Goal: Check status

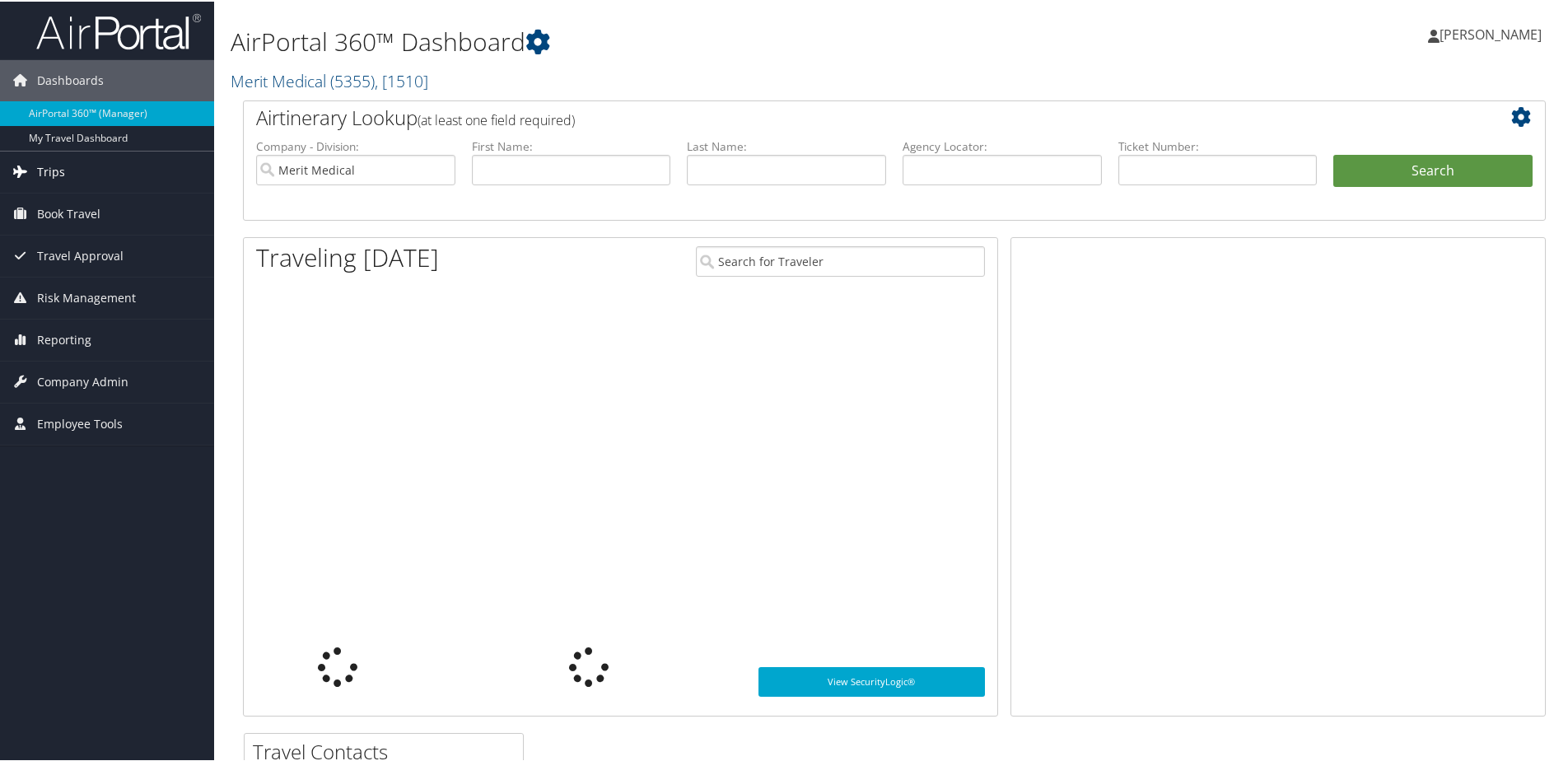
click at [82, 174] on link "Trips" at bounding box center [107, 170] width 214 height 41
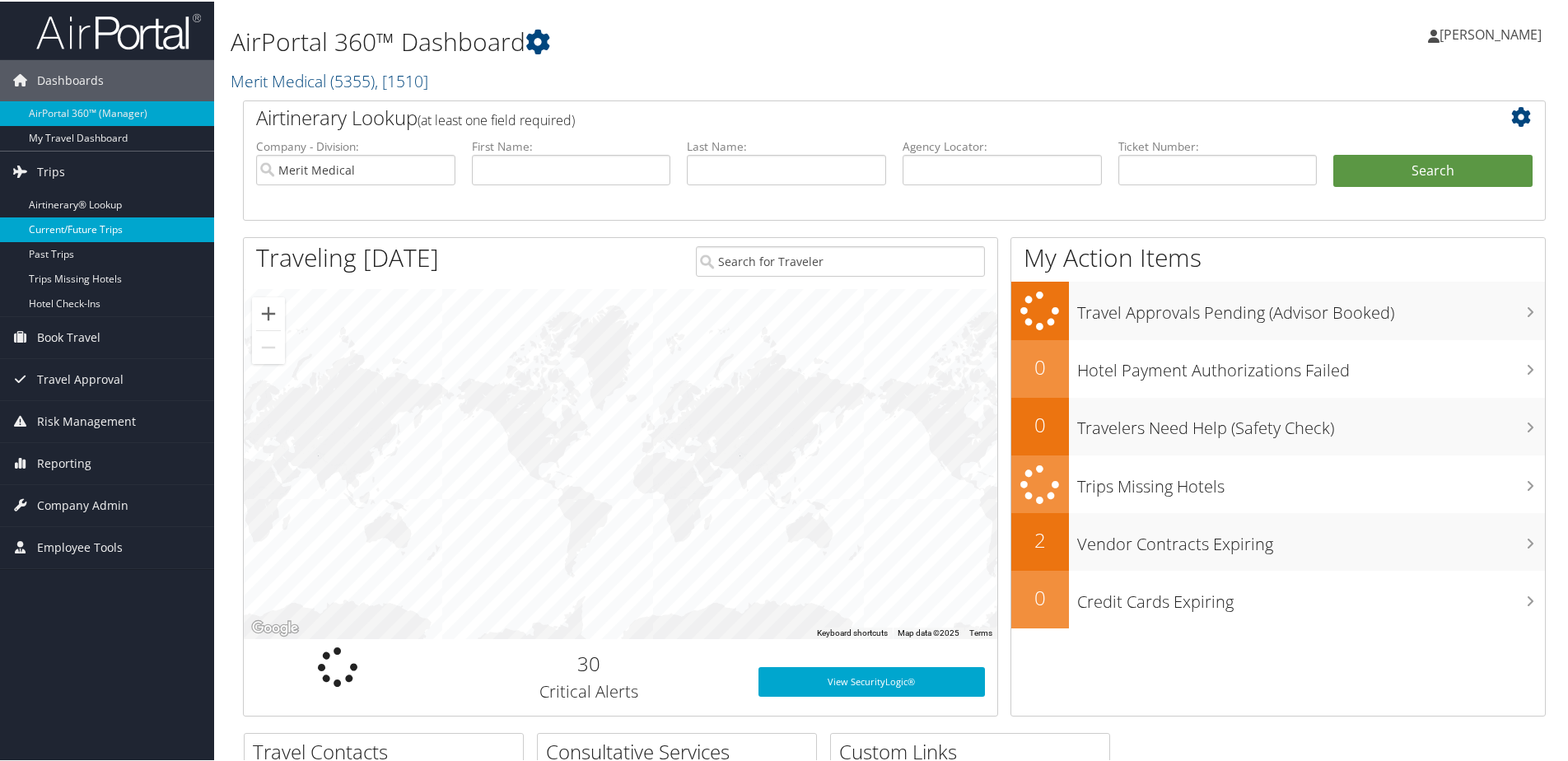
click at [74, 223] on link "Current/Future Trips" at bounding box center [107, 228] width 214 height 25
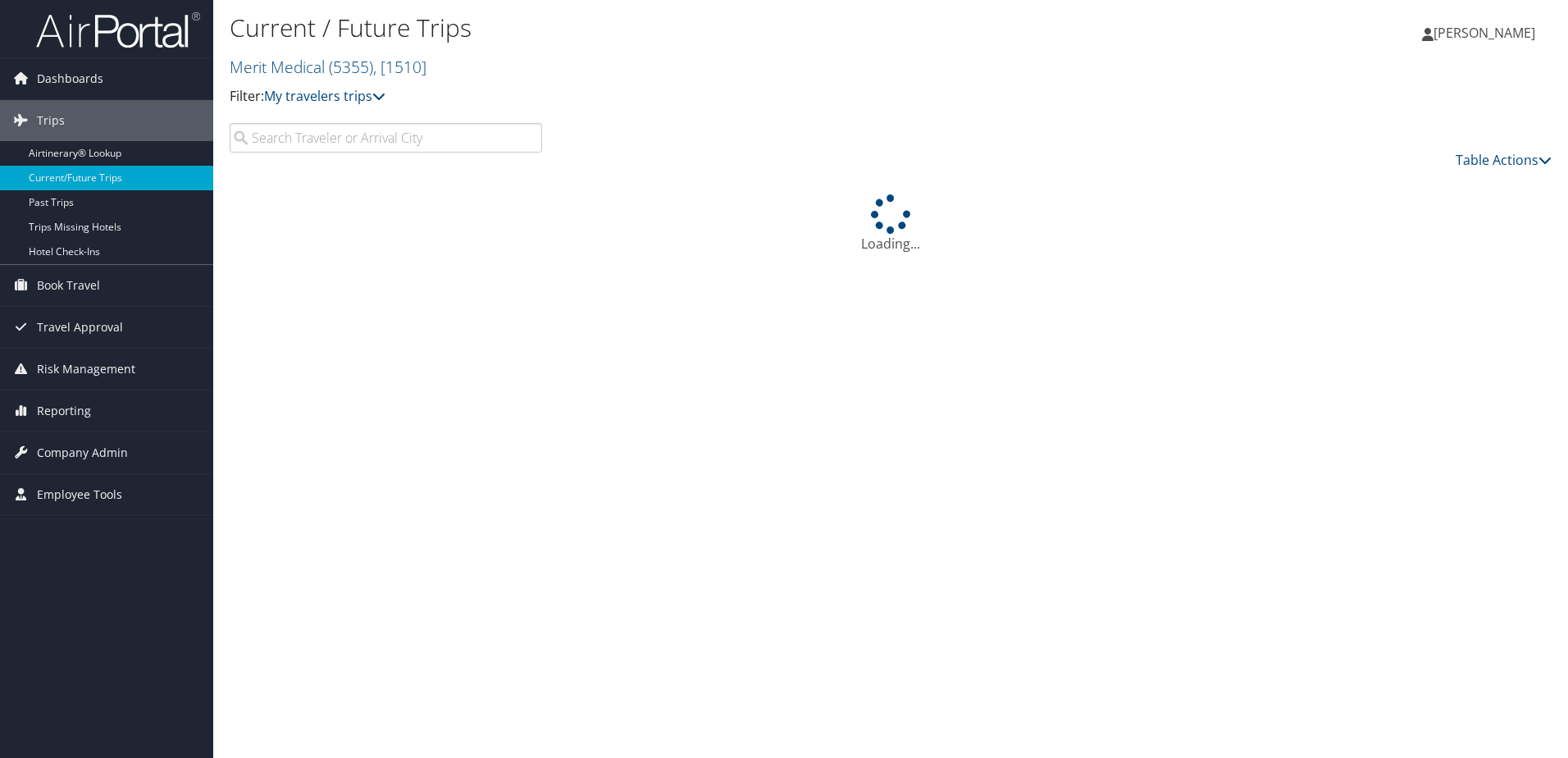
drag, startPoint x: 363, startPoint y: 144, endPoint x: 349, endPoint y: 102, distance: 44.3
click at [362, 143] on input "search" at bounding box center [385, 137] width 312 height 30
type input "[PERSON_NAME]"
